Goal: Task Accomplishment & Management: Manage account settings

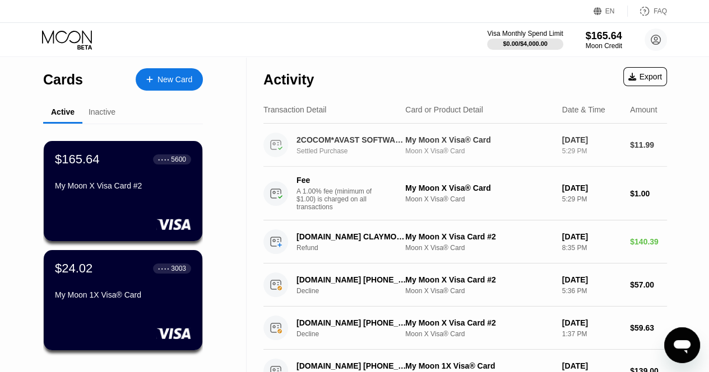
click at [365, 145] on div "2COCOM*AVAST SOFTWARE S. 8882471614 US" at bounding box center [351, 140] width 111 height 9
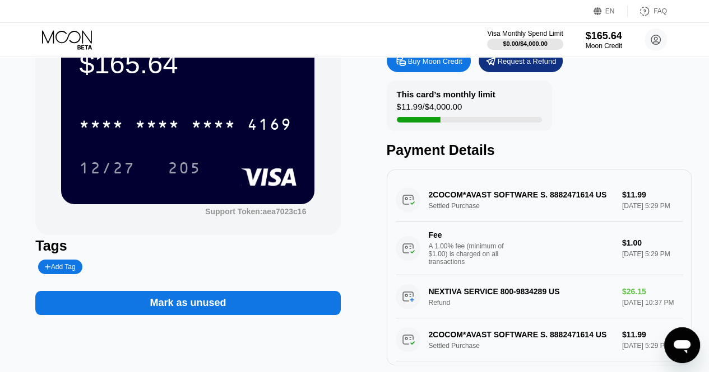
scroll to position [63, 0]
click at [535, 202] on div "2COCOM*AVAST SOFTWARE S. 8882471614 US Settled Purchase $11.99 [DATE] 5:29 PM F…" at bounding box center [538, 227] width 287 height 97
drag, startPoint x: 420, startPoint y: 203, endPoint x: 490, endPoint y: 199, distance: 70.1
click at [490, 199] on div "2COCOM*AVAST SOFTWARE S. 8882471614 US Settled Purchase $11.99 [DATE] 5:29 PM F…" at bounding box center [538, 227] width 287 height 97
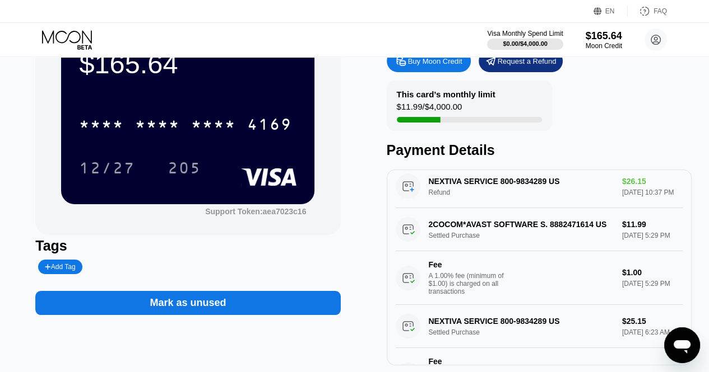
scroll to position [110, 0]
click at [563, 245] on div "2COCOM*AVAST SOFTWARE S. 8882471614 US Settled Purchase $11.99 [DATE] 5:29 PM F…" at bounding box center [538, 256] width 287 height 97
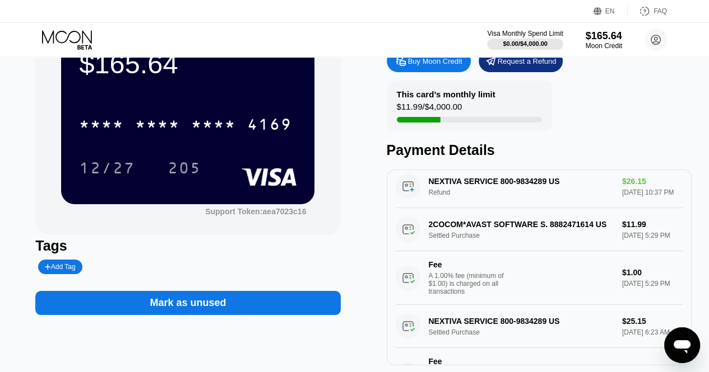
click at [563, 245] on div "2COCOM*AVAST SOFTWARE S. 8882471614 US Settled Purchase $11.99 [DATE] 5:29 PM F…" at bounding box center [538, 256] width 287 height 97
drag, startPoint x: 430, startPoint y: 249, endPoint x: 504, endPoint y: 243, distance: 74.8
click at [504, 243] on div "2COCOM*AVAST SOFTWARE S. 8882471614 US Settled Purchase $11.99 [DATE] 5:29 PM F…" at bounding box center [538, 256] width 287 height 97
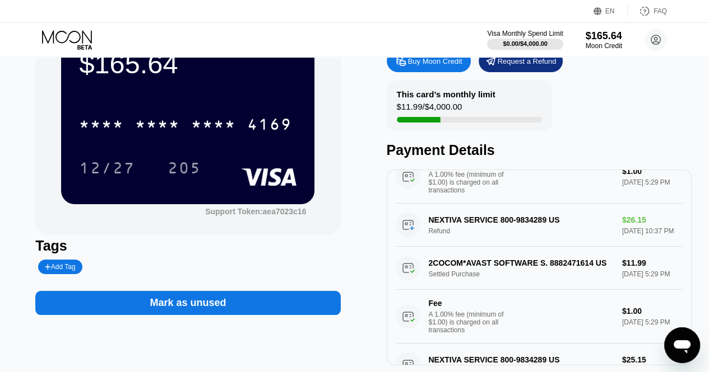
scroll to position [0, 0]
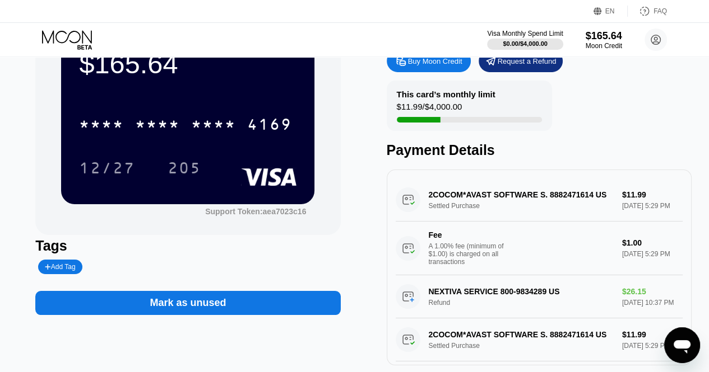
drag, startPoint x: 419, startPoint y: 207, endPoint x: 607, endPoint y: 195, distance: 188.6
click at [607, 195] on div "2COCOM*AVAST SOFTWARE S. 8882471614 US Settled Purchase $11.99 [DATE] 5:29 PM F…" at bounding box center [538, 227] width 287 height 97
click at [195, 315] on div "Mark as unused" at bounding box center [187, 303] width 305 height 24
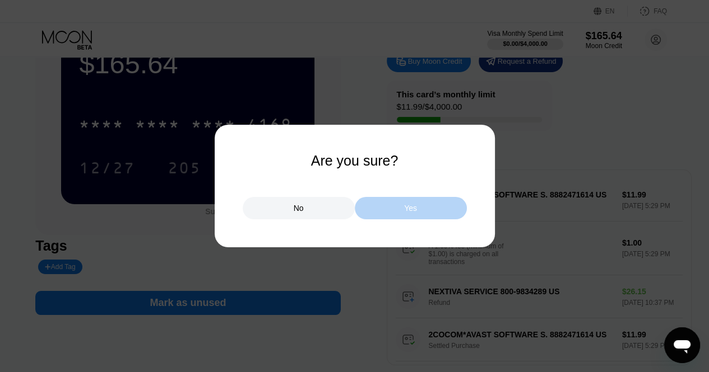
click at [423, 207] on div "Yes" at bounding box center [411, 208] width 112 height 22
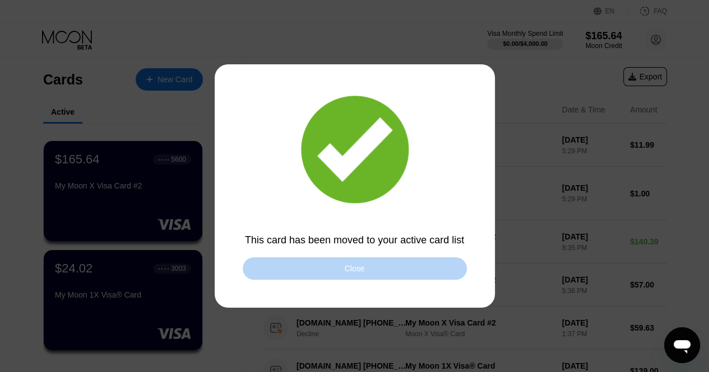
click at [384, 267] on div "Close" at bounding box center [355, 269] width 224 height 22
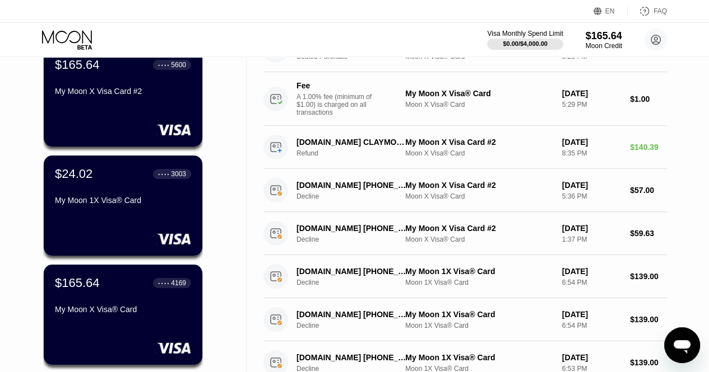
scroll to position [34, 0]
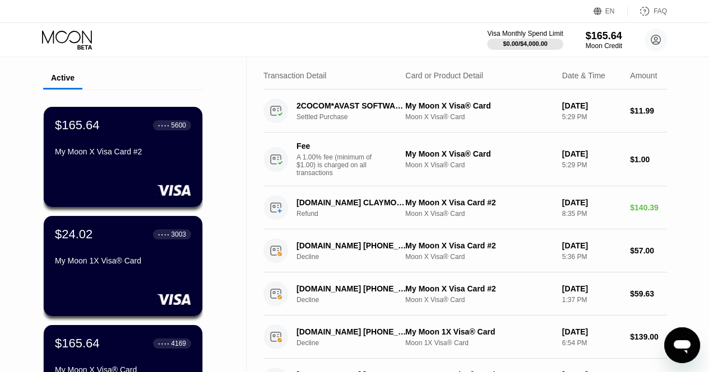
click at [56, 81] on div "Active" at bounding box center [63, 77] width 24 height 9
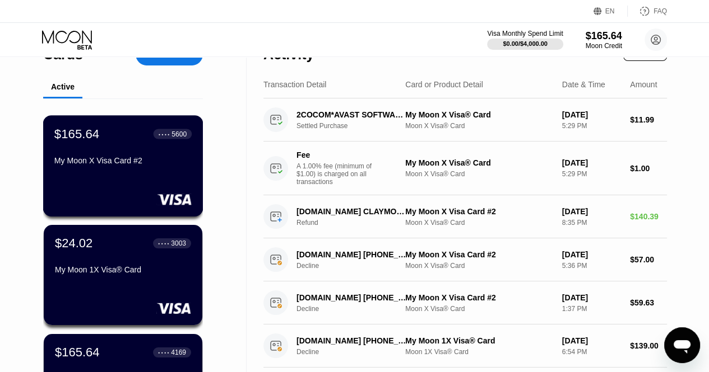
scroll to position [0, 0]
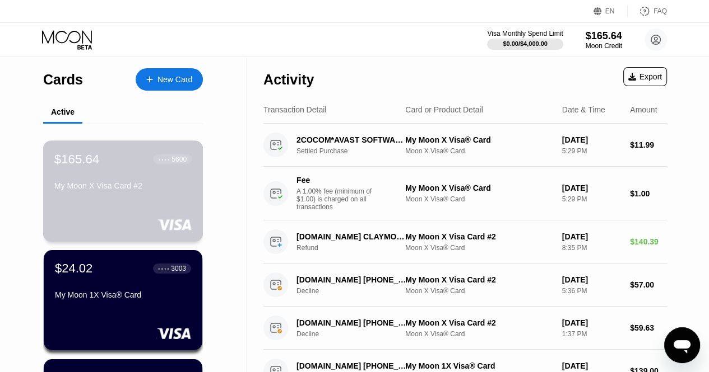
click at [124, 195] on div "My Moon X Visa Card #2" at bounding box center [122, 187] width 137 height 13
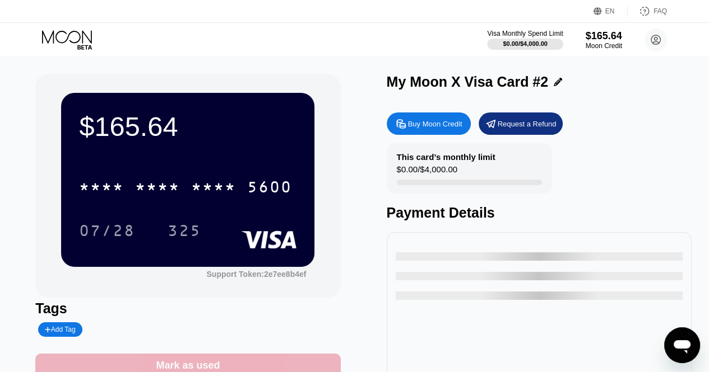
click at [199, 359] on div "Mark as used" at bounding box center [187, 366] width 305 height 24
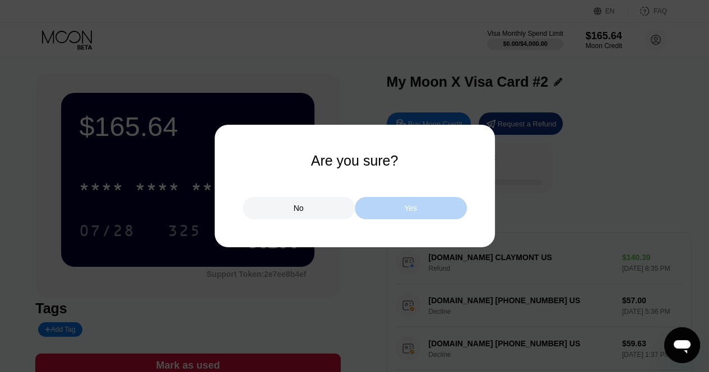
click at [434, 206] on div "Yes" at bounding box center [411, 208] width 112 height 22
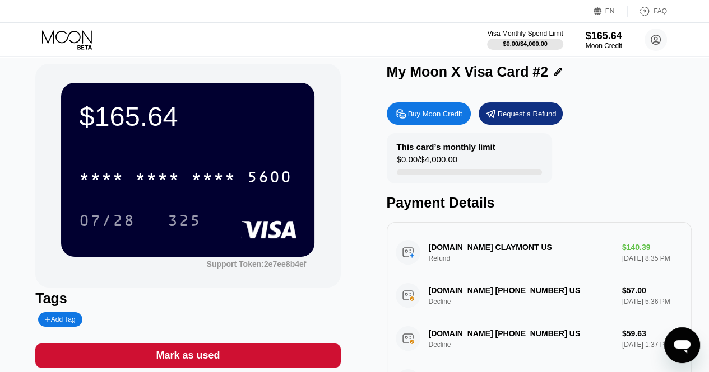
scroll to position [11, 0]
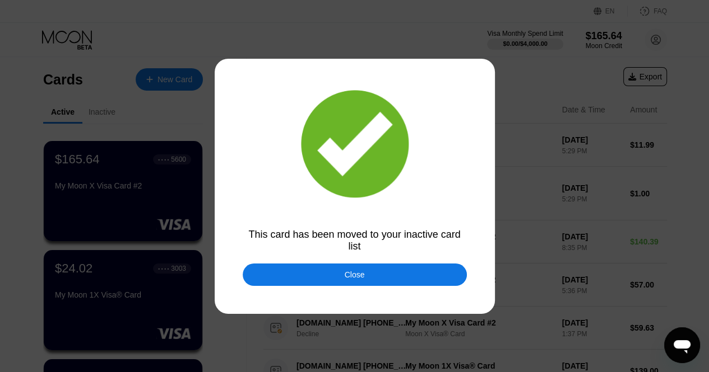
click at [338, 279] on div "Close" at bounding box center [355, 275] width 224 height 22
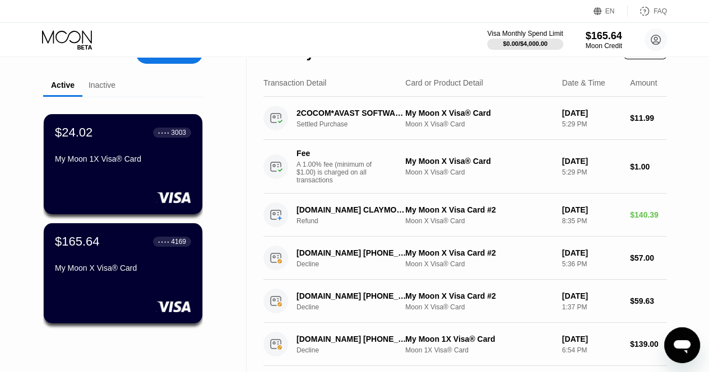
scroll to position [27, 0]
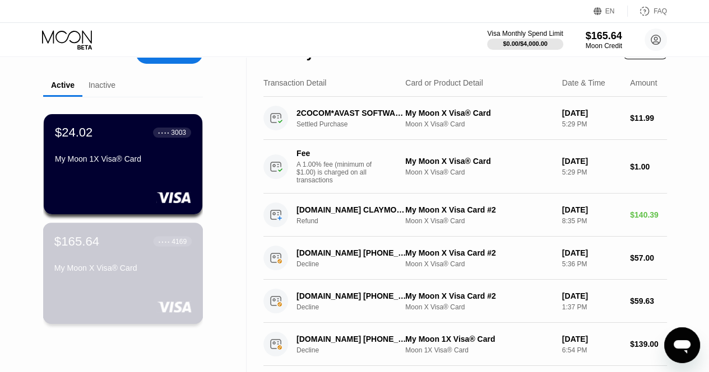
drag, startPoint x: 117, startPoint y: 251, endPoint x: 81, endPoint y: 255, distance: 36.6
click at [81, 255] on div "$165.64 ● ● ● ● 4169 My Moon X Visa® Card" at bounding box center [122, 255] width 137 height 43
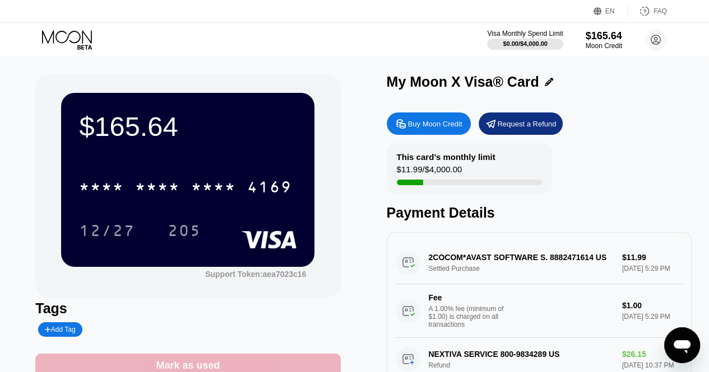
click at [226, 371] on div "Mark as used" at bounding box center [187, 366] width 305 height 24
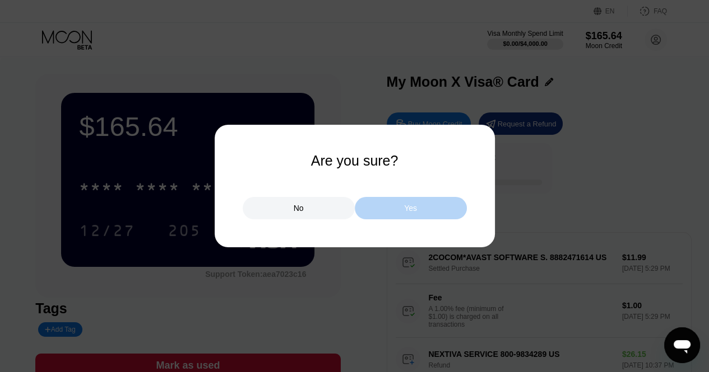
click at [411, 205] on div "Yes" at bounding box center [410, 208] width 13 height 10
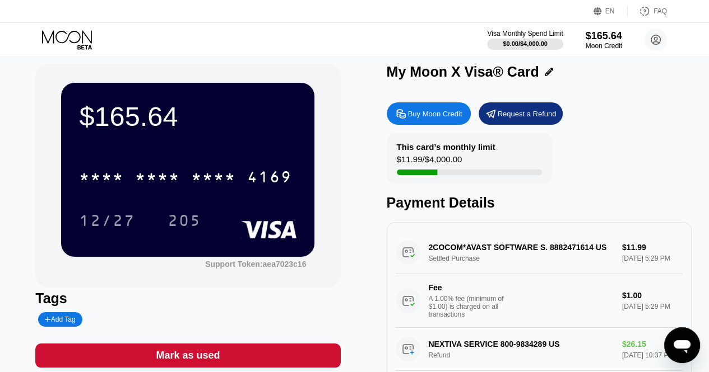
scroll to position [11, 0]
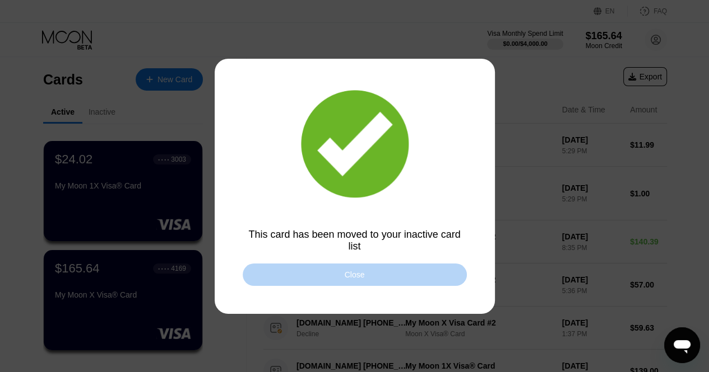
click at [371, 269] on div "Close" at bounding box center [355, 275] width 224 height 22
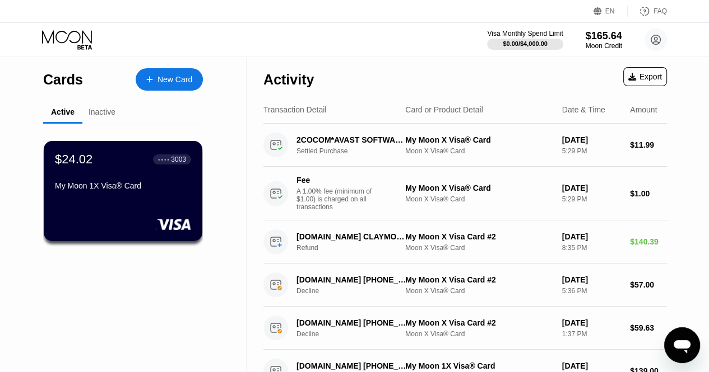
drag, startPoint x: 147, startPoint y: 199, endPoint x: 133, endPoint y: 194, distance: 15.2
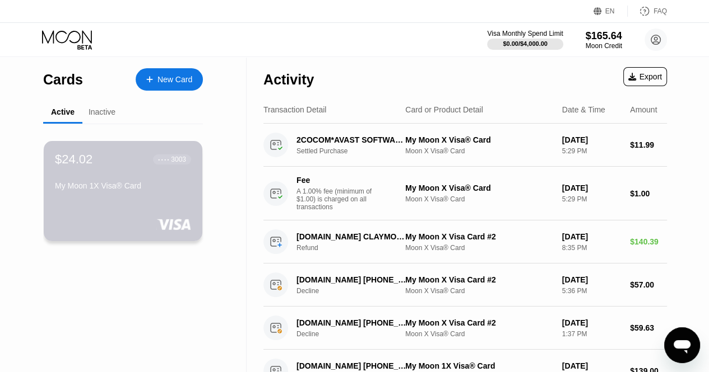
click at [124, 187] on div "My Moon 1X Visa® Card" at bounding box center [123, 185] width 136 height 9
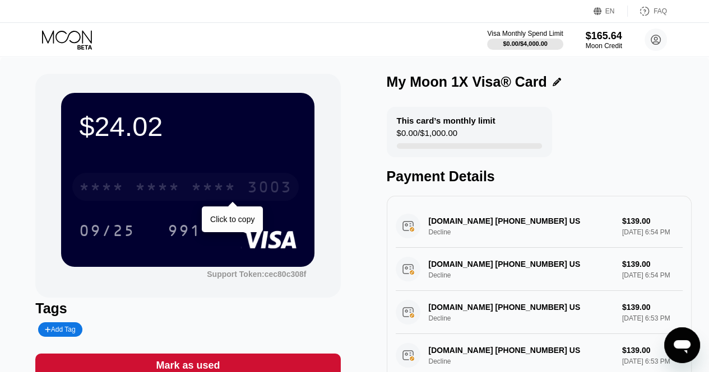
click at [153, 184] on div "* * * *" at bounding box center [157, 189] width 45 height 18
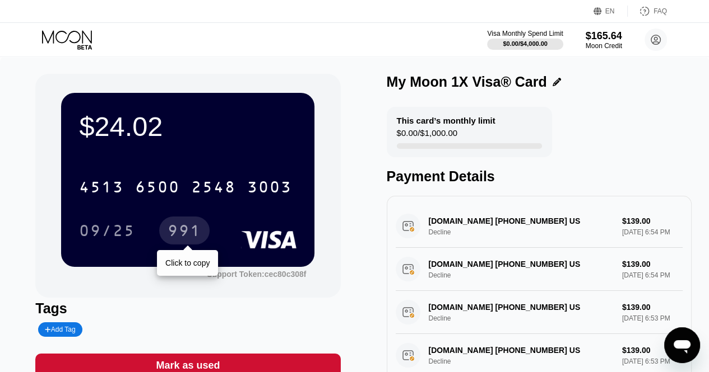
click at [174, 231] on div "991" at bounding box center [184, 232] width 34 height 18
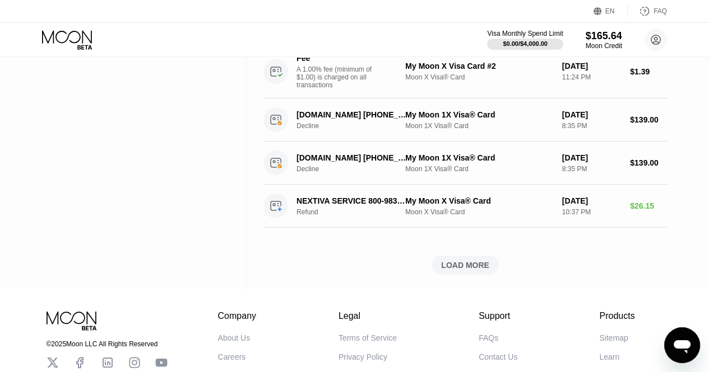
scroll to position [543, 0]
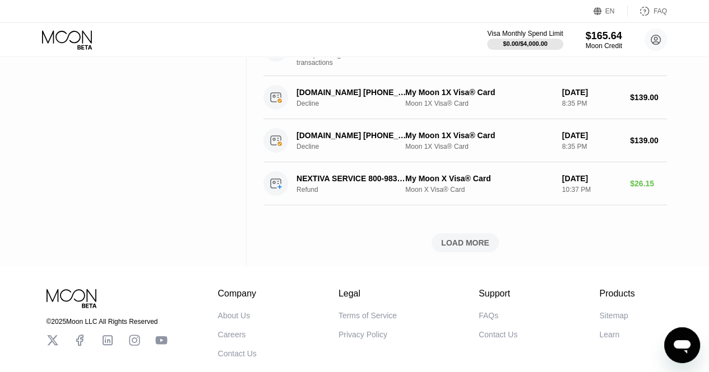
click at [641, 252] on div "LOAD MORE" at bounding box center [464, 243] width 403 height 19
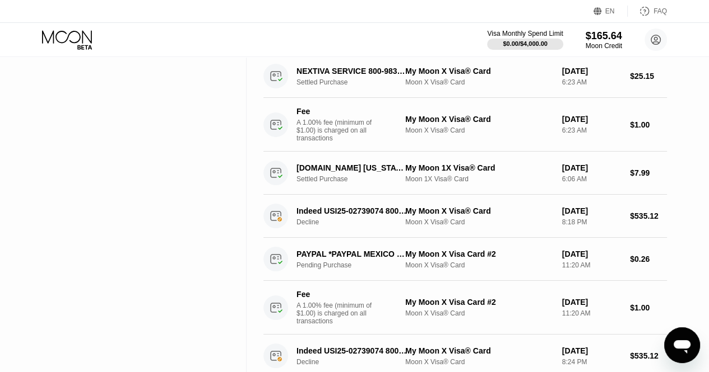
scroll to position [791, 0]
